Goal: Task Accomplishment & Management: Complete application form

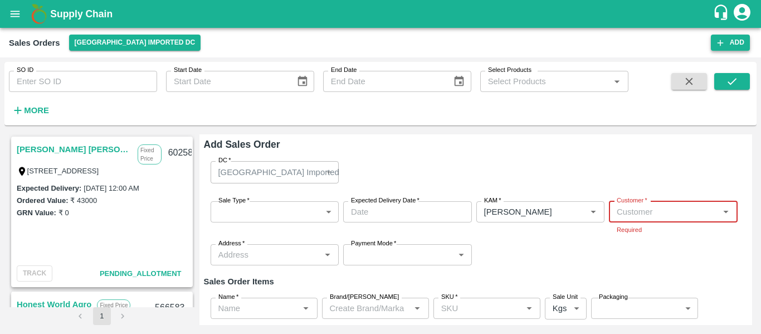
click at [737, 38] on button "Add" at bounding box center [730, 43] width 39 height 16
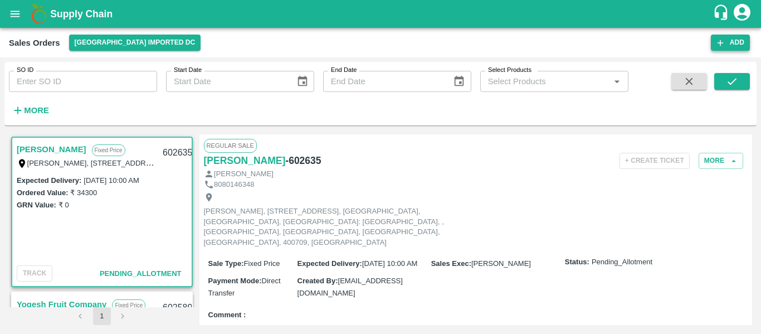
click at [735, 42] on button "Add" at bounding box center [730, 43] width 39 height 16
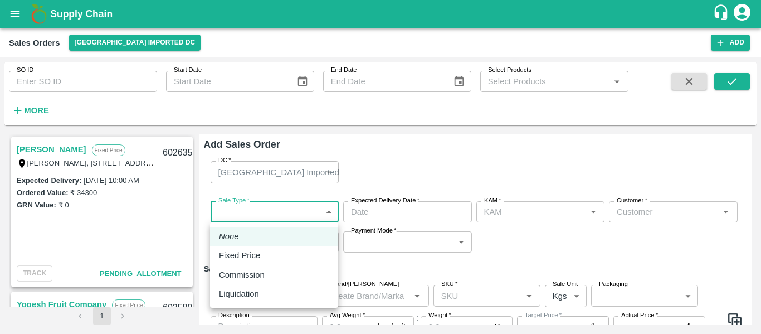
click at [235, 217] on body "Supply Chain Sales Orders Mumbai Imported DC Add SO ID SO ID Start Date Start D…" at bounding box center [380, 167] width 761 height 334
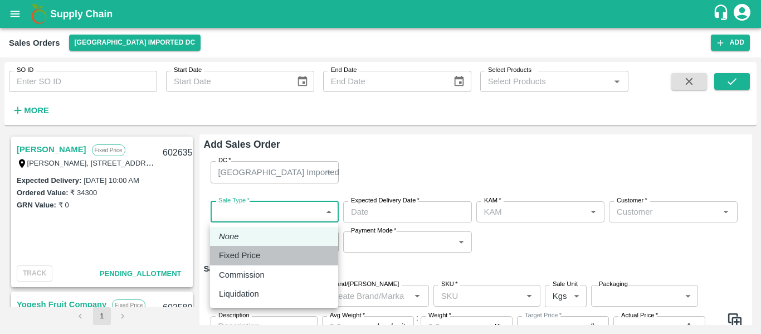
click at [244, 252] on p "Fixed Price" at bounding box center [239, 255] width 41 height 12
type input "1"
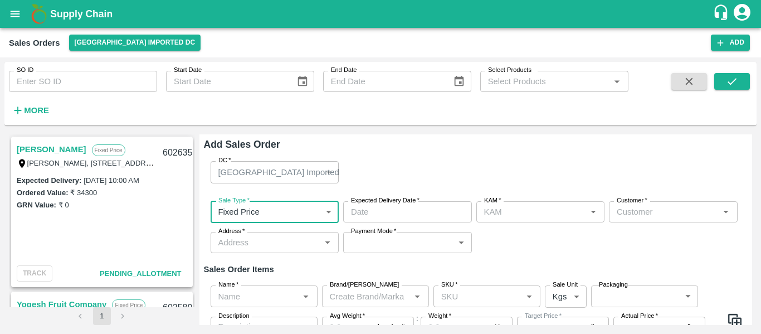
type input "[PERSON_NAME]"
type input "DD/MM/YYYY hh:mm aa"
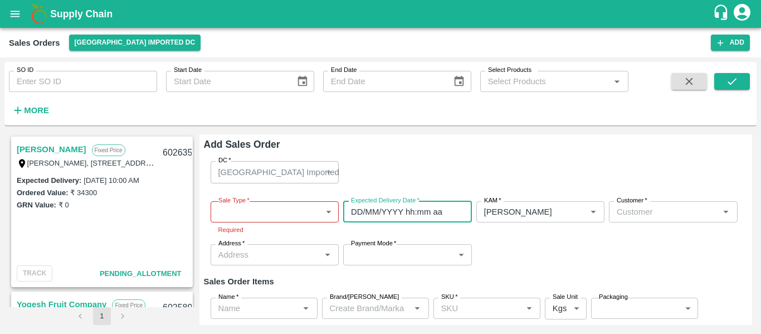
click at [407, 208] on input "DD/MM/YYYY hh:mm aa" at bounding box center [403, 211] width 121 height 21
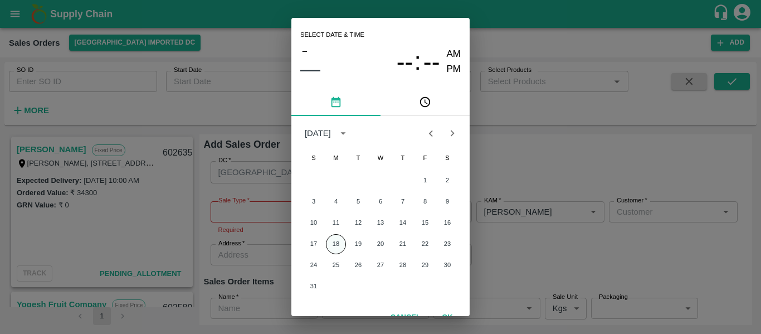
click at [338, 247] on button "18" at bounding box center [336, 244] width 20 height 20
type input "18/08/2025 12:00 AM"
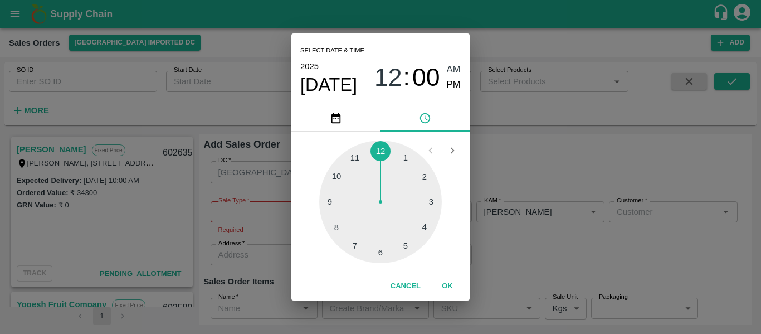
click at [338, 247] on div "1 2 3 4 5 6 7 8 9 10 11 12" at bounding box center [380, 201] width 160 height 123
click at [380, 148] on div at bounding box center [380, 201] width 123 height 123
click at [445, 285] on button "OK" at bounding box center [447, 285] width 36 height 19
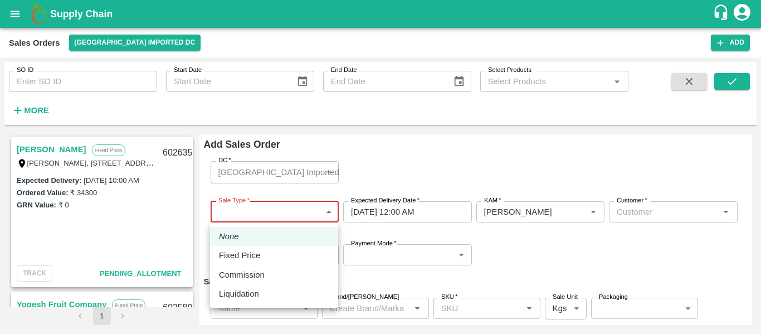
click at [246, 211] on body "Supply Chain Sales Orders Mumbai Imported DC Add SO ID SO ID Start Date Start D…" at bounding box center [380, 167] width 761 height 334
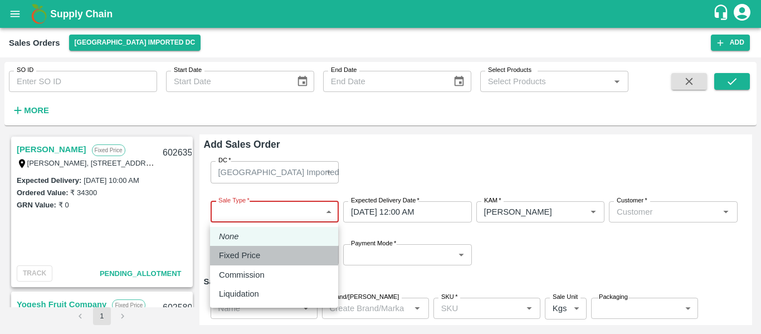
click at [240, 262] on li "Fixed Price" at bounding box center [274, 255] width 128 height 19
type input "1"
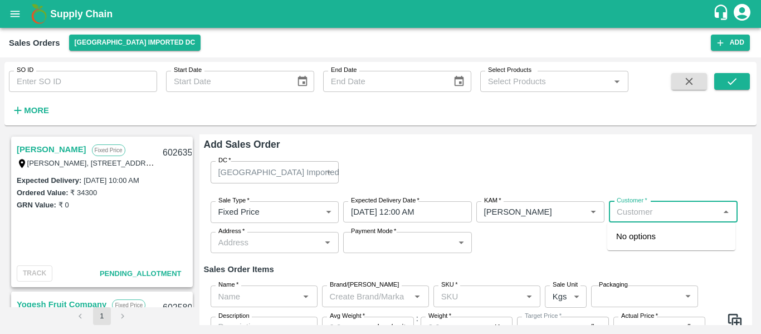
click at [635, 207] on input "Customer   *" at bounding box center [664, 211] width 104 height 14
click at [647, 237] on p "[PERSON_NAME] [PERSON_NAME] Sugdare" at bounding box center [671, 242] width 110 height 25
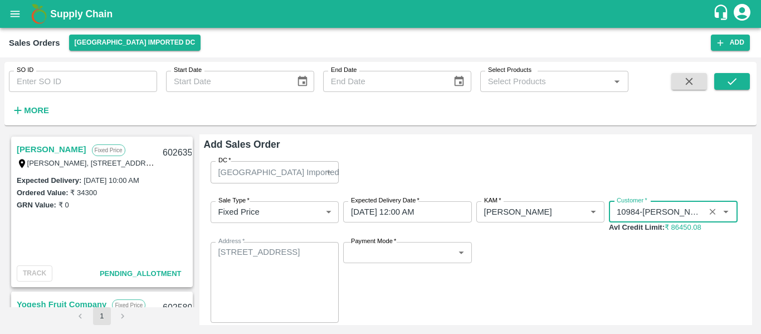
type input "10984-Nilesh Dinesh Sugdare"
click at [369, 245] on label "Payment Mode   *" at bounding box center [373, 241] width 45 height 9
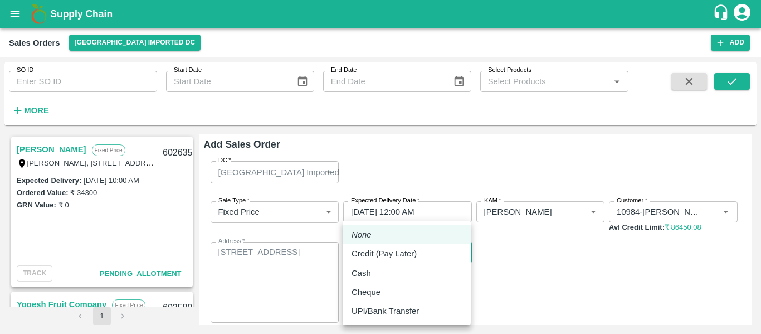
click at [377, 256] on body "Supply Chain Sales Orders Mumbai Imported DC Add SO ID SO ID Start Date Start D…" at bounding box center [380, 167] width 761 height 334
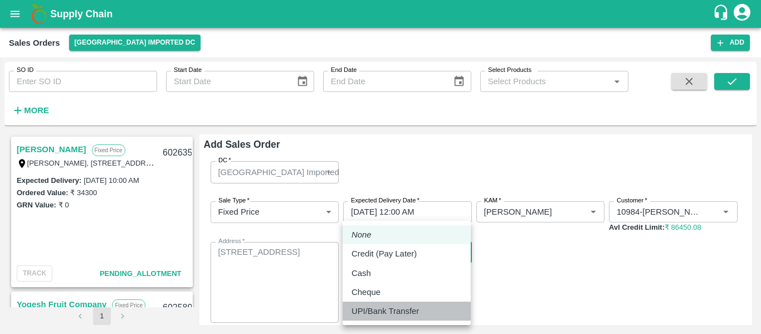
click at [378, 308] on p "UPI/Bank Transfer" at bounding box center [384, 311] width 67 height 12
type input "Direct Transfer"
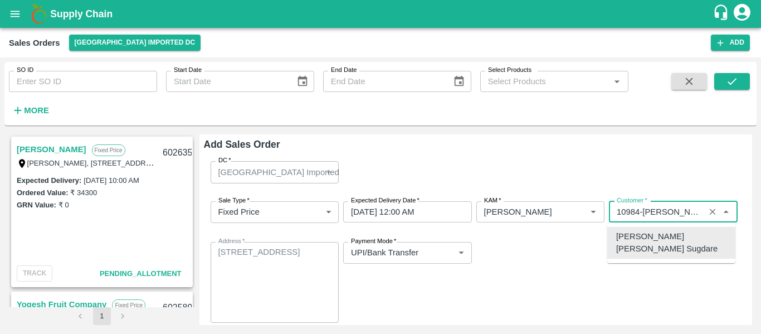
click at [691, 215] on input "Customer   *" at bounding box center [656, 211] width 89 height 14
click at [670, 238] on p "[PERSON_NAME] [PERSON_NAME] Sugdare" at bounding box center [671, 242] width 110 height 25
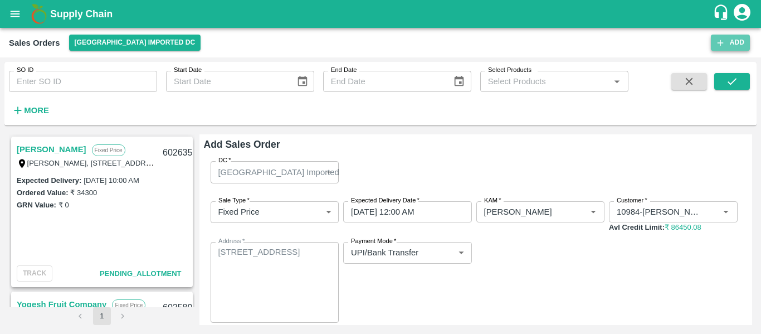
click at [738, 45] on button "Add" at bounding box center [730, 43] width 39 height 16
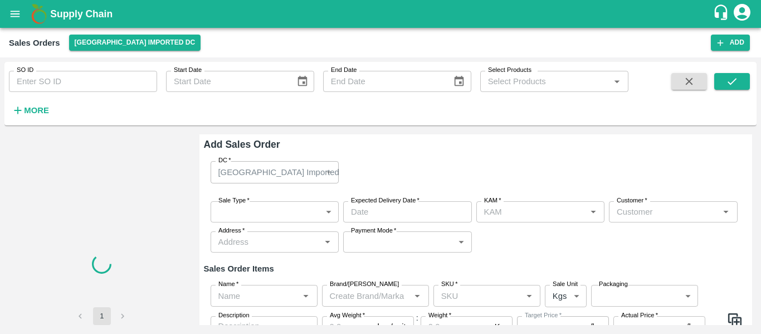
type input "[PERSON_NAME]"
click at [738, 45] on button "Add" at bounding box center [730, 43] width 39 height 16
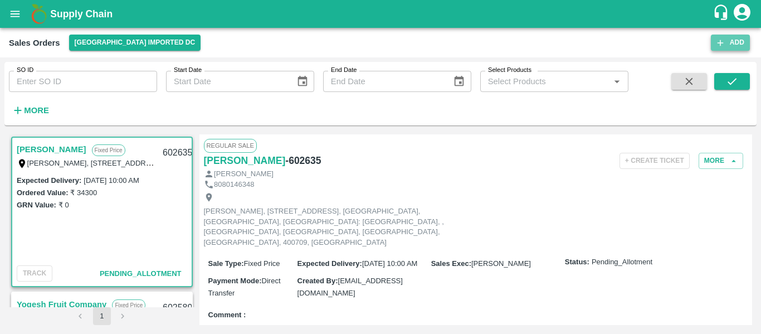
click at [731, 41] on button "Add" at bounding box center [730, 43] width 39 height 16
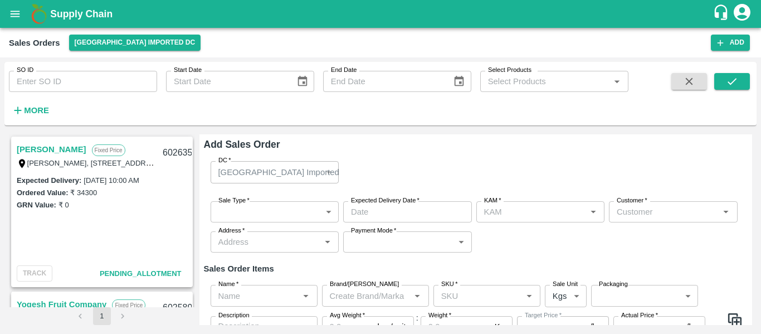
type input "[PERSON_NAME]"
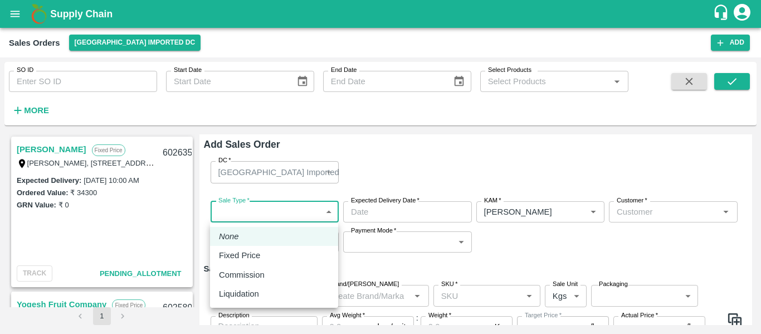
click at [272, 215] on body "Supply Chain Sales Orders Mumbai Imported DC Add SO ID SO ID Start Date Start D…" at bounding box center [380, 167] width 761 height 334
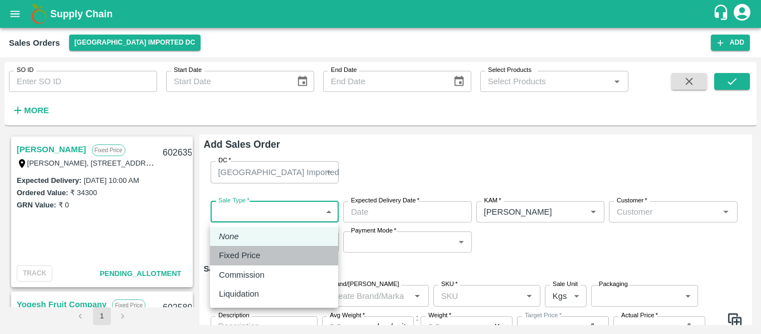
click at [252, 254] on p "Fixed Price" at bounding box center [239, 255] width 41 height 12
type input "1"
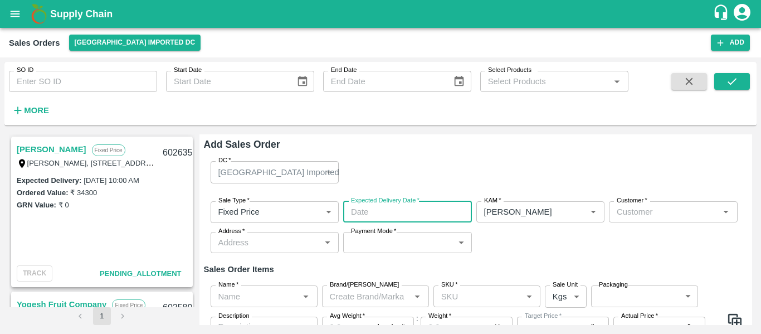
type input "DD/MM/YYYY hh:mm aa"
click at [390, 218] on input "DD/MM/YYYY hh:mm aa" at bounding box center [403, 211] width 121 height 21
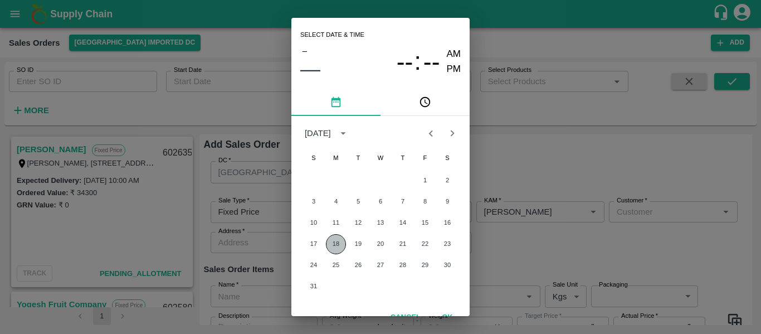
click at [339, 243] on button "18" at bounding box center [336, 244] width 20 height 20
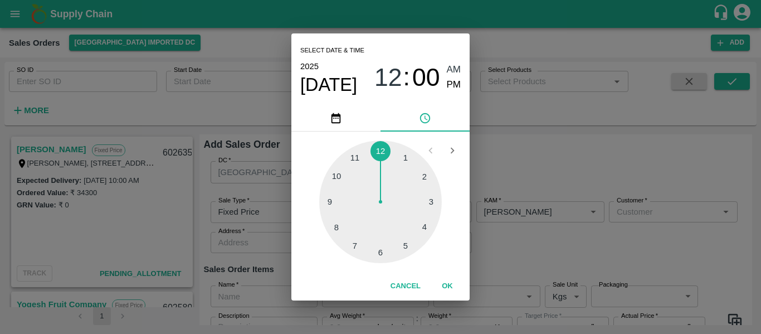
click at [417, 232] on div at bounding box center [380, 201] width 123 height 123
click at [396, 254] on div at bounding box center [380, 201] width 123 height 123
type input "18/08/2025 04:27 AM"
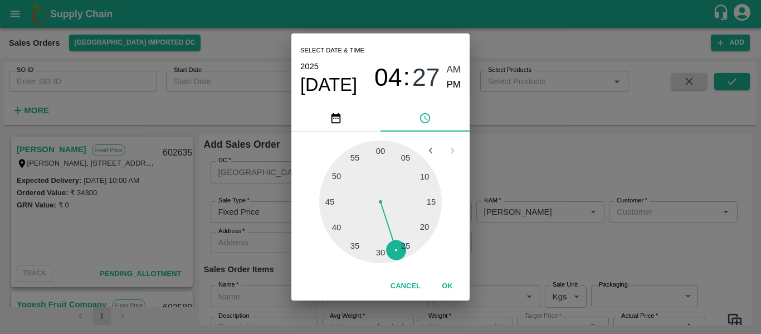
click at [438, 283] on button "OK" at bounding box center [447, 285] width 36 height 19
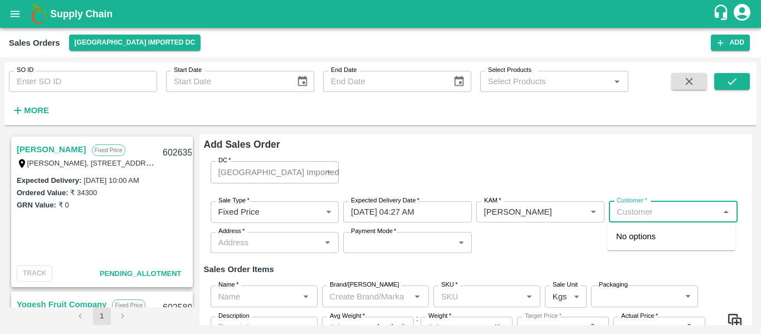
click at [634, 211] on input "Customer   *" at bounding box center [664, 211] width 104 height 14
click at [662, 237] on p "[PERSON_NAME] [PERSON_NAME] Sugdare" at bounding box center [671, 242] width 110 height 25
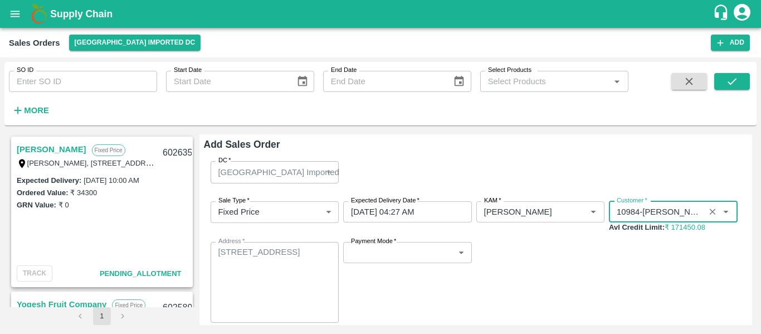
scroll to position [41, 0]
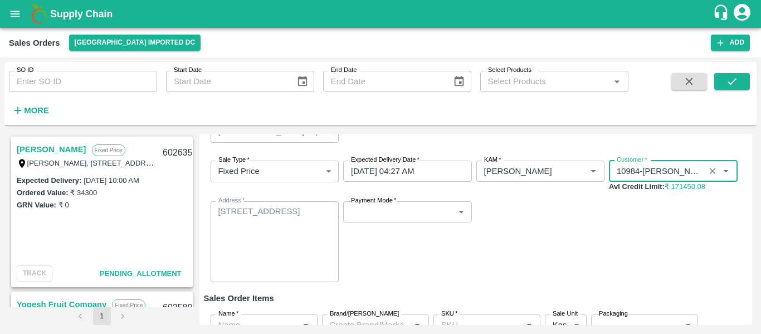
type input "10984-Nilesh Dinesh Sugdare"
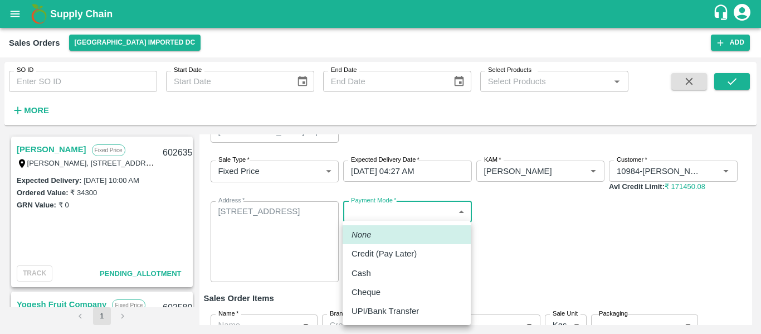
click at [373, 217] on body "Supply Chain Sales Orders Mumbai Imported DC Add SO ID SO ID Start Date Start D…" at bounding box center [380, 167] width 761 height 334
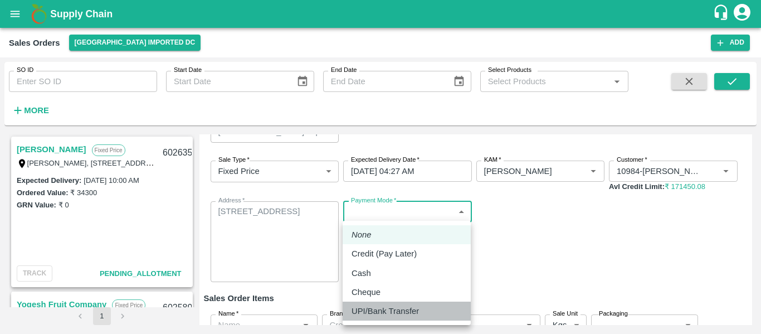
click at [380, 305] on p "UPI/Bank Transfer" at bounding box center [384, 311] width 67 height 12
type input "Direct Transfer"
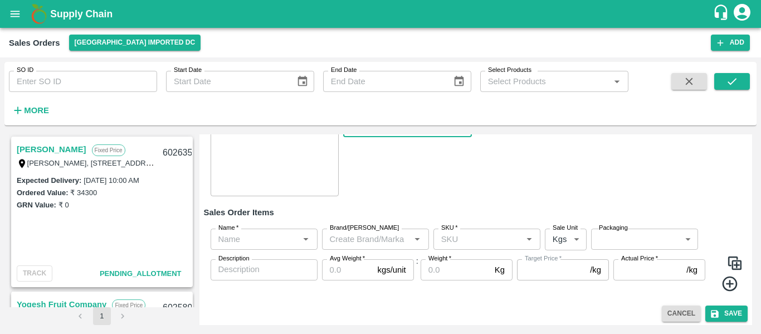
scroll to position [130, 0]
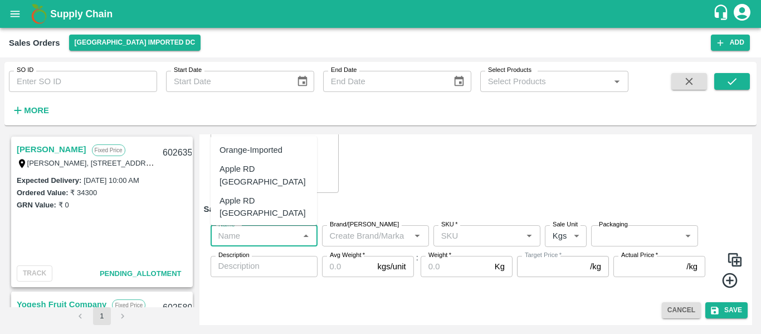
click at [250, 229] on input "Name   *" at bounding box center [255, 235] width 82 height 14
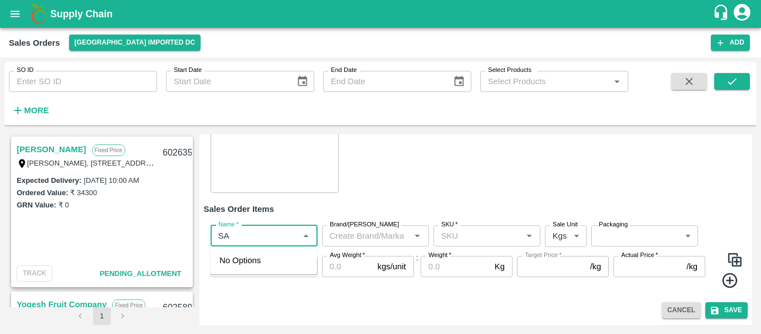
type input "S"
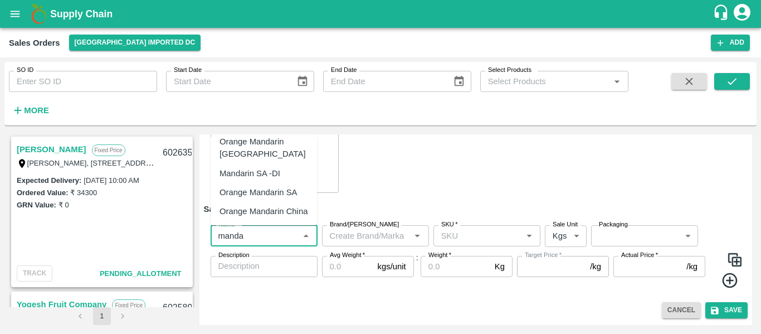
scroll to position [0, 0]
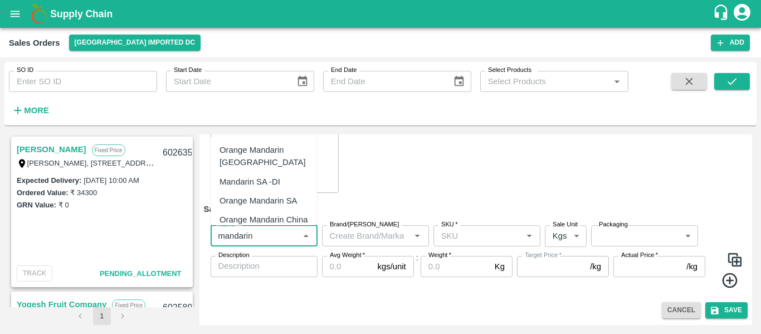
type input "mandarin"
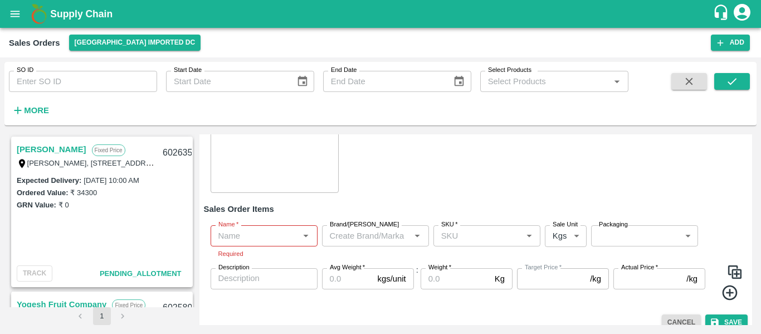
click at [310, 240] on div "DC   * Mumbai Imported DC 56 DC Sale Type   * Fixed Price 1 Sale Type Expected …" at bounding box center [476, 165] width 544 height 287
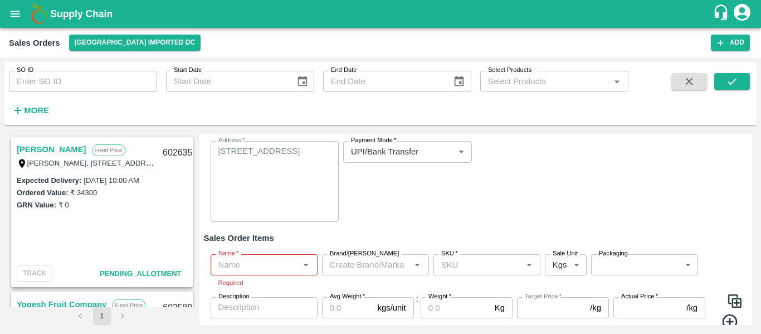
scroll to position [101, 0]
click at [252, 270] on input "Name   *" at bounding box center [255, 264] width 82 height 14
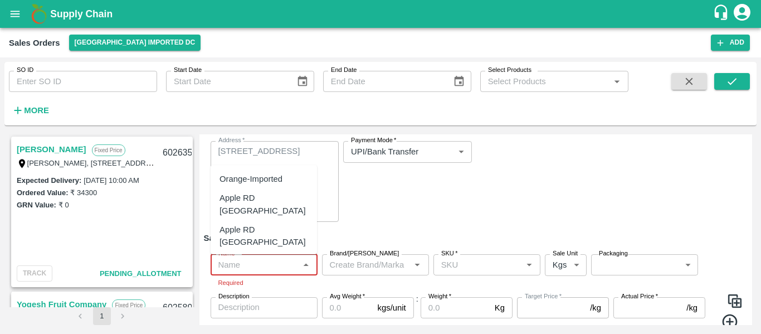
type input "S"
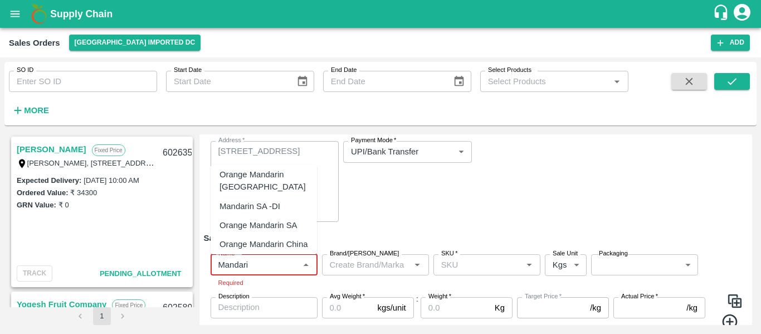
scroll to position [0, 0]
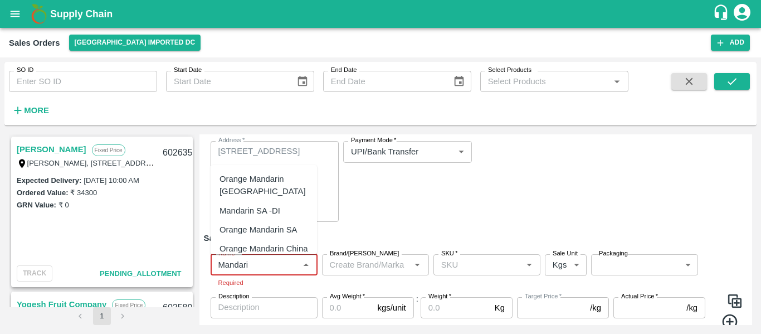
click at [235, 231] on div "Orange Mandarin SA" at bounding box center [257, 229] width 77 height 12
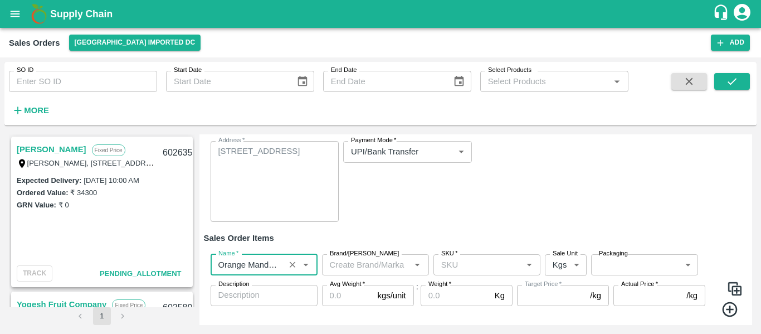
scroll to position [130, 0]
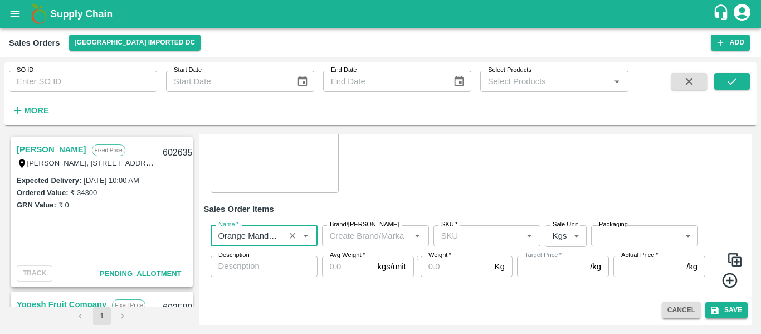
type input "Orange Mandarin SA"
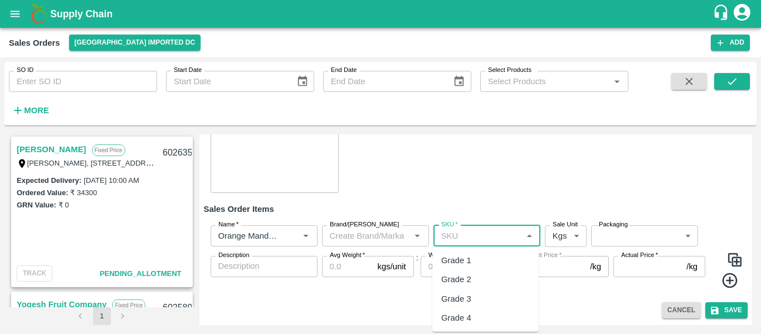
click at [465, 235] on input "SKU   *" at bounding box center [478, 235] width 82 height 14
type input "2"
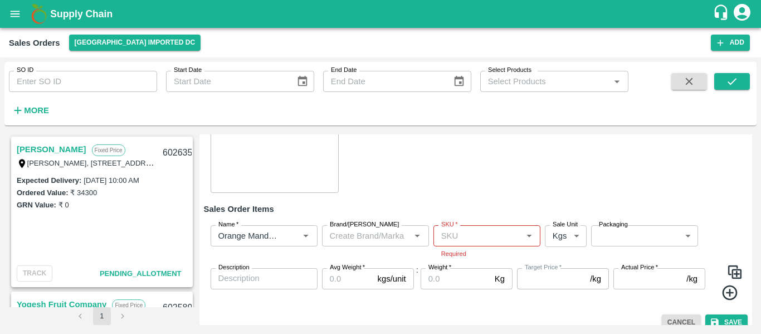
click at [477, 205] on h6 "Sales Order Items" at bounding box center [476, 209] width 544 height 14
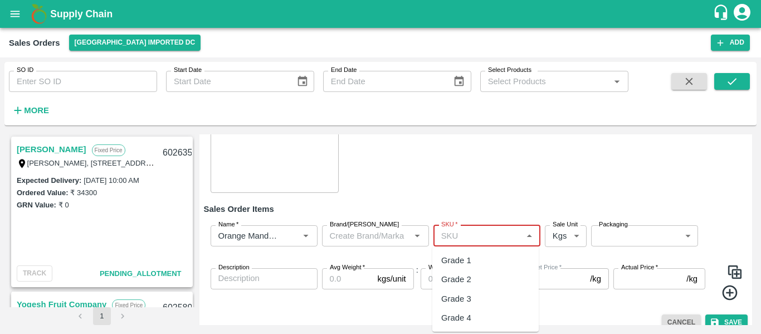
click at [473, 233] on input "SKU   *" at bounding box center [478, 235] width 82 height 14
click at [297, 240] on icon "Clear" at bounding box center [292, 236] width 11 height 11
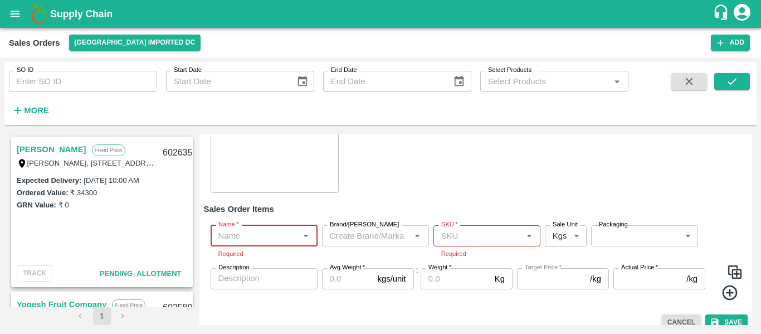
scroll to position [0, 0]
type input "S"
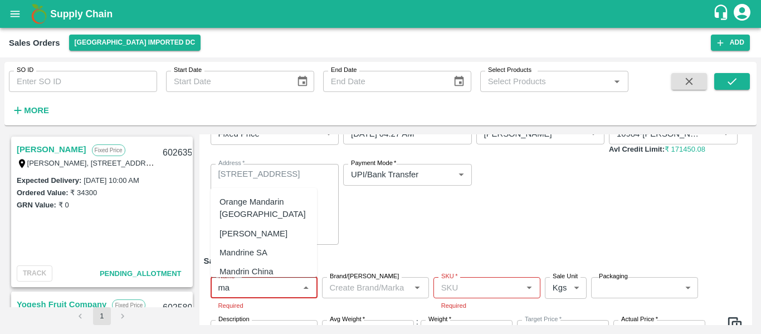
type input "m"
click at [264, 232] on div "Mandrine SA" at bounding box center [243, 233] width 48 height 12
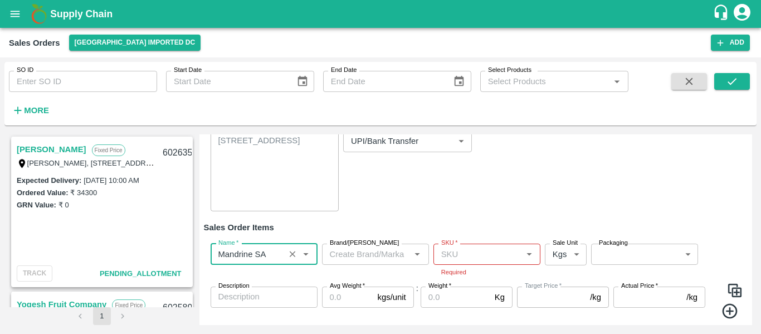
scroll to position [112, 0]
type input "Mandrine SA"
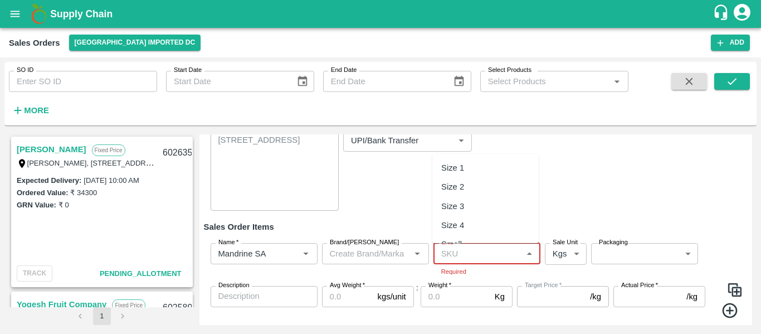
click at [451, 248] on input "SKU   *" at bounding box center [478, 253] width 82 height 14
click at [453, 191] on div "Size 2" at bounding box center [452, 186] width 23 height 12
type input "Size 2"
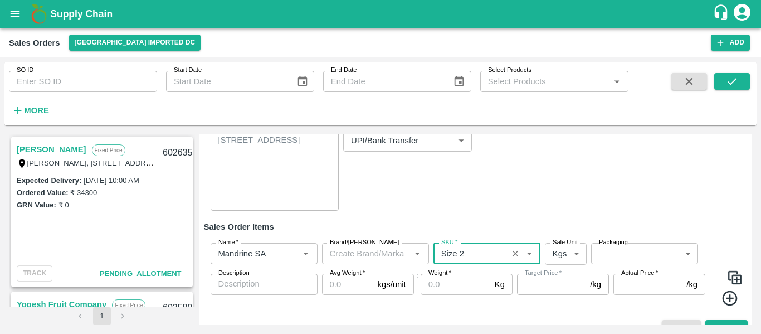
type input "NA"
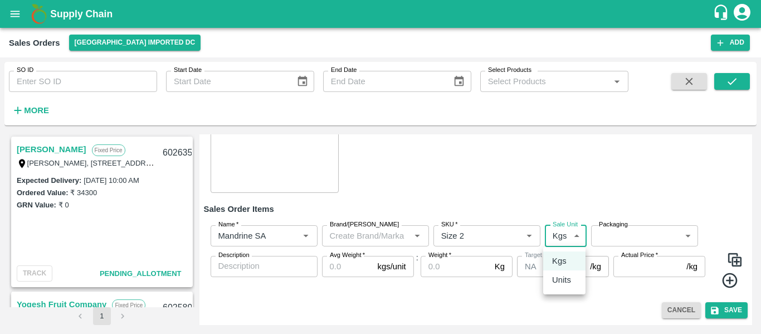
click at [565, 235] on body "Supply Chain Sales Orders Mumbai Imported DC Add SO ID SO ID Start Date Start D…" at bounding box center [380, 167] width 761 height 334
click at [560, 280] on p "Units" at bounding box center [561, 279] width 19 height 12
type input "2"
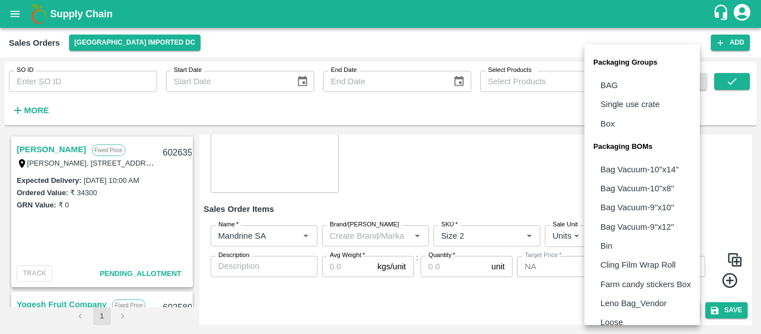
click at [620, 241] on body "Supply Chain Sales Orders Mumbai Imported DC Add SO ID SO ID Start Date Start D…" at bounding box center [380, 167] width 761 height 334
click at [615, 120] on li "Box" at bounding box center [641, 123] width 115 height 19
type input "GRP/1"
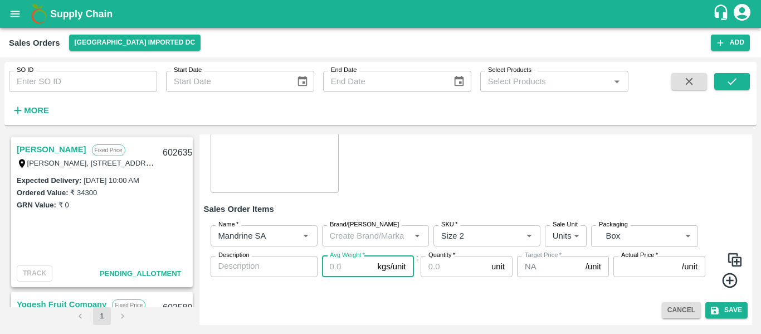
click at [338, 266] on input "Avg Weight   *" at bounding box center [347, 266] width 51 height 21
type input "10"
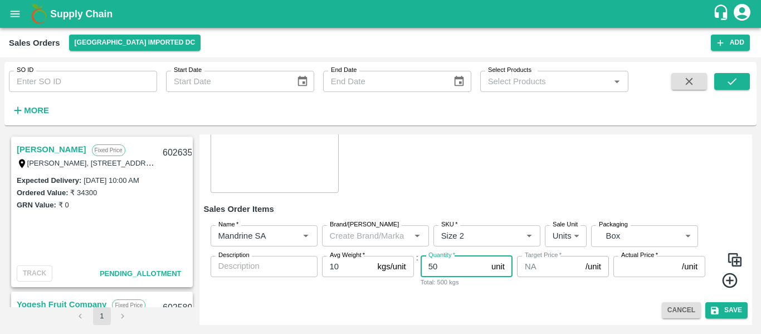
type input "50"
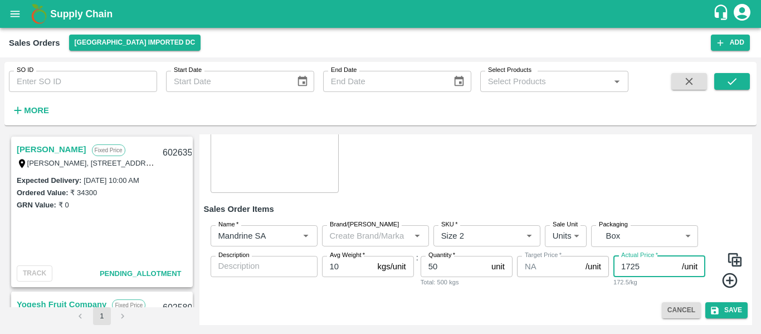
type input "1725"
click at [726, 277] on icon at bounding box center [730, 280] width 18 height 18
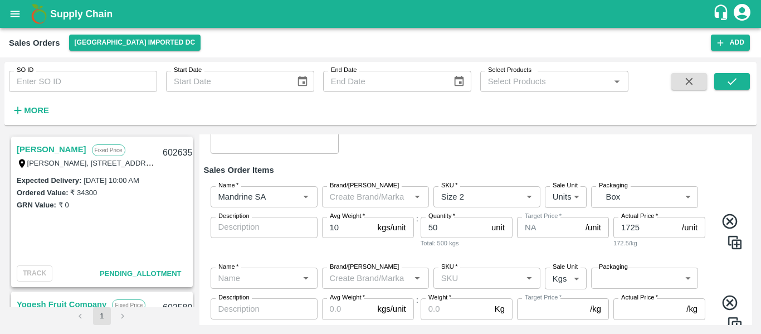
scroll to position [170, 0]
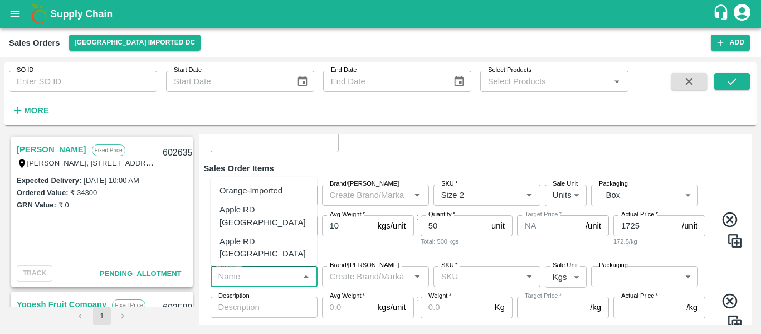
click at [251, 279] on input "Name   *" at bounding box center [255, 276] width 82 height 14
click at [253, 238] on div "Mandrine SA" at bounding box center [243, 241] width 48 height 12
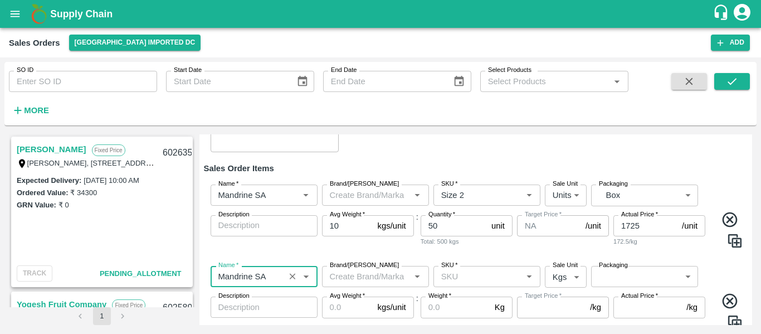
scroll to position [201, 0]
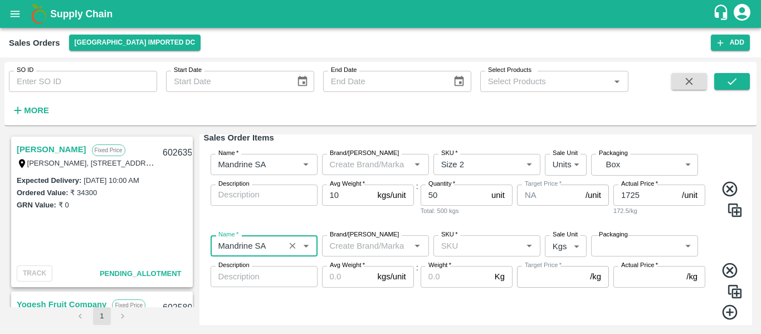
type input "Mandrine SA"
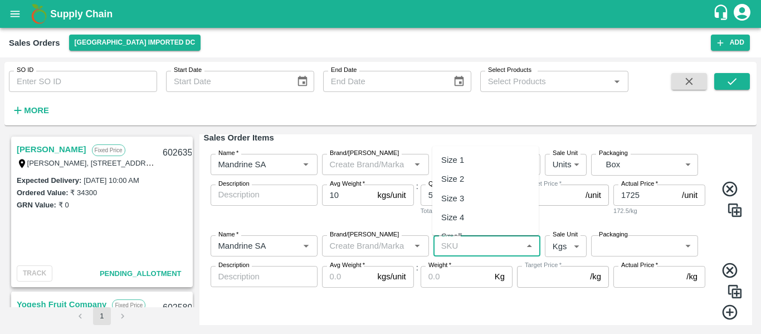
click at [460, 247] on input "SKU   *" at bounding box center [478, 245] width 82 height 14
click at [452, 203] on div "Size 3" at bounding box center [452, 198] width 23 height 12
type input "Size 3"
type input "NA"
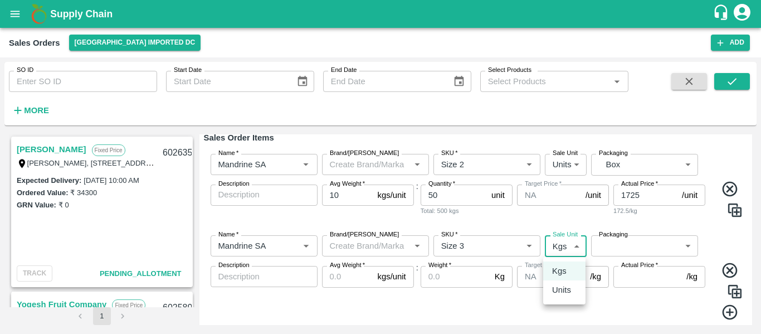
click at [557, 245] on body "Supply Chain Sales Orders Mumbai Imported DC Add SO ID SO ID Start Date Start D…" at bounding box center [380, 167] width 761 height 334
click at [565, 295] on p "Units" at bounding box center [561, 290] width 19 height 12
type input "2"
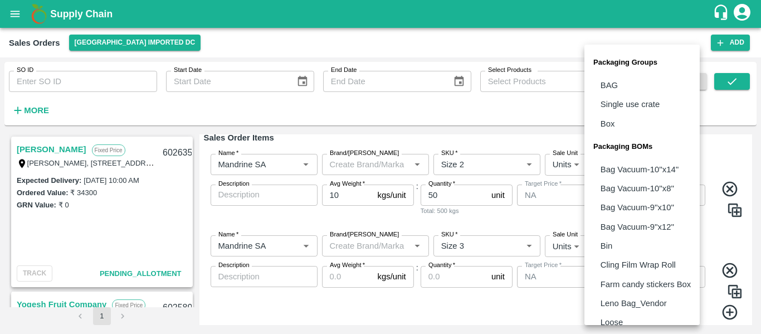
click at [607, 250] on body "Supply Chain Sales Orders Mumbai Imported DC Add SO ID SO ID Start Date Start D…" at bounding box center [380, 167] width 761 height 334
click at [609, 129] on p "Box" at bounding box center [607, 124] width 14 height 12
type input "GRP/1"
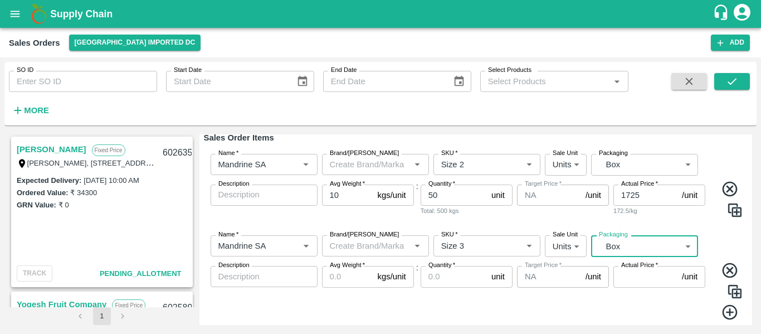
scroll to position [233, 0]
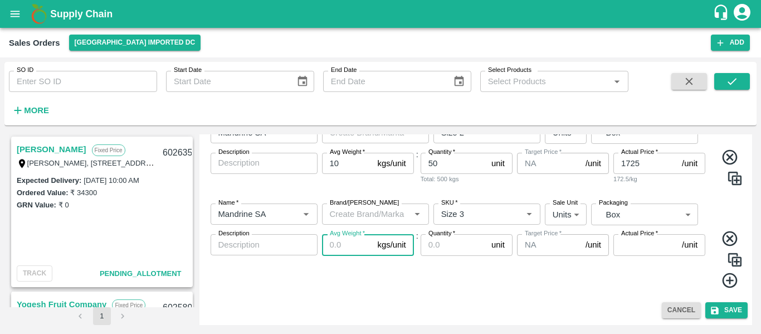
click at [348, 242] on input "Avg Weight   *" at bounding box center [347, 244] width 51 height 21
type input "10"
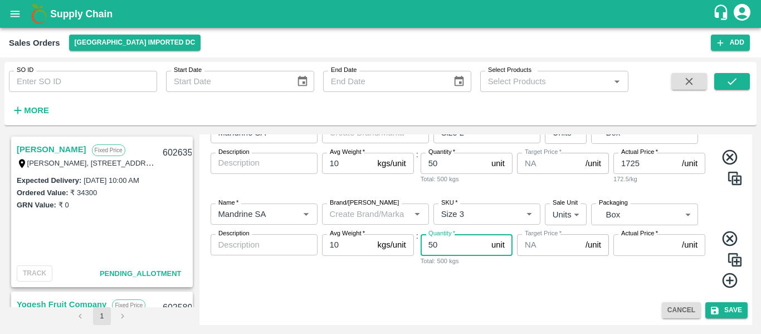
type input "50"
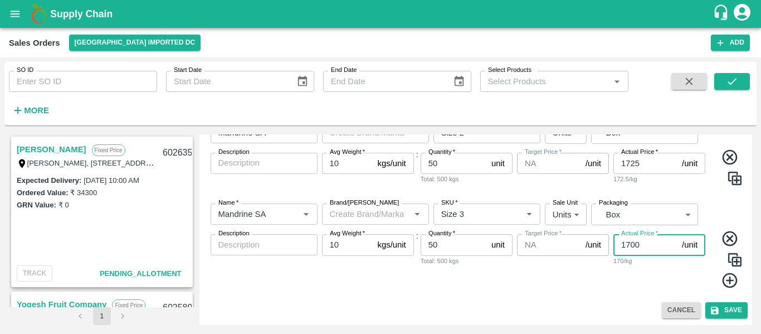
type input "1700"
click at [532, 276] on div "Target Price   * NA /unit Target Price" at bounding box center [563, 261] width 92 height 55
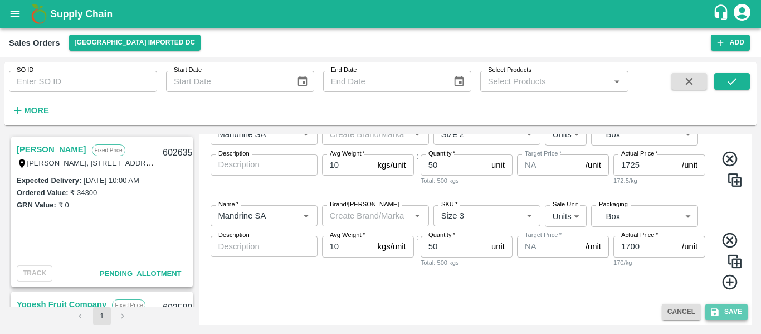
click at [730, 310] on button "Save" at bounding box center [726, 312] width 42 height 16
